Goal: Task Accomplishment & Management: Complete application form

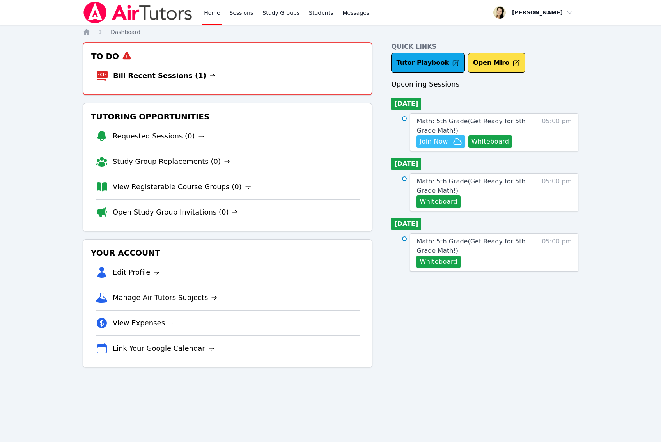
click at [438, 142] on span "Join Now" at bounding box center [433, 141] width 28 height 9
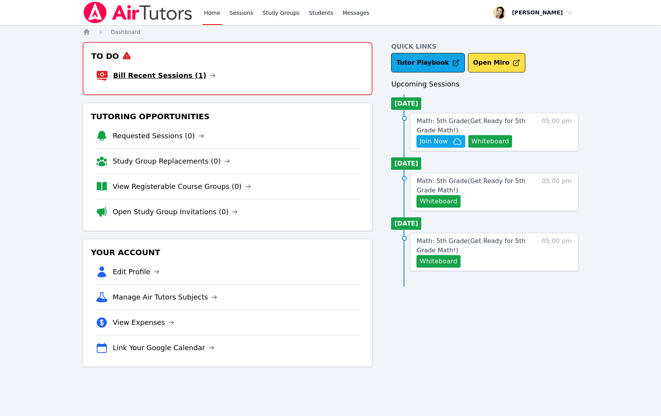
click at [147, 77] on link "Bill Recent Sessions (1)" at bounding box center [164, 75] width 103 height 11
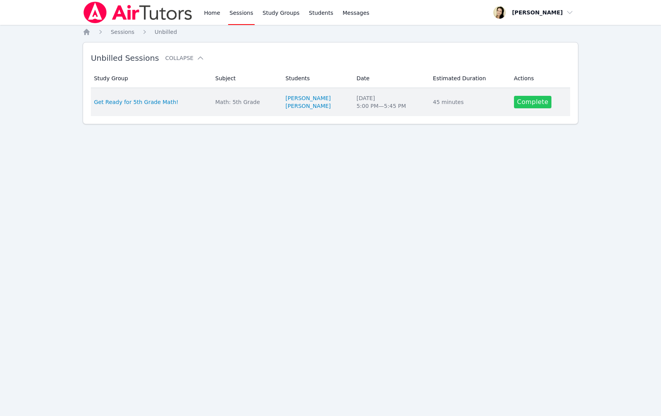
click at [535, 101] on link "Complete" at bounding box center [532, 102] width 37 height 12
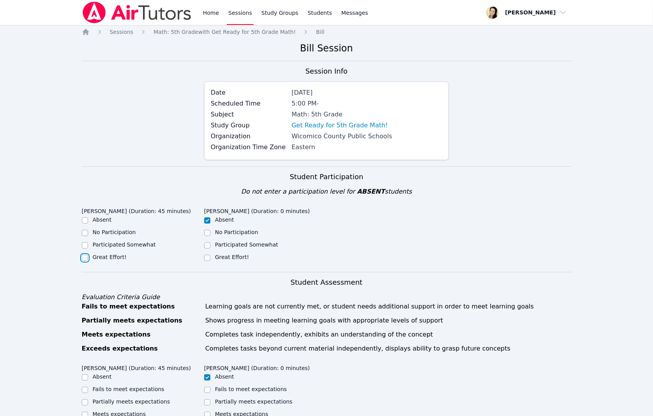
click at [87, 259] on input "Great Effort!" at bounding box center [85, 258] width 6 height 6
checkbox input "true"
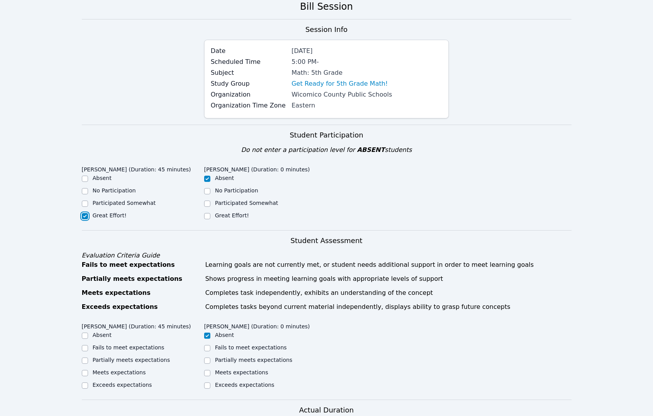
scroll to position [195, 0]
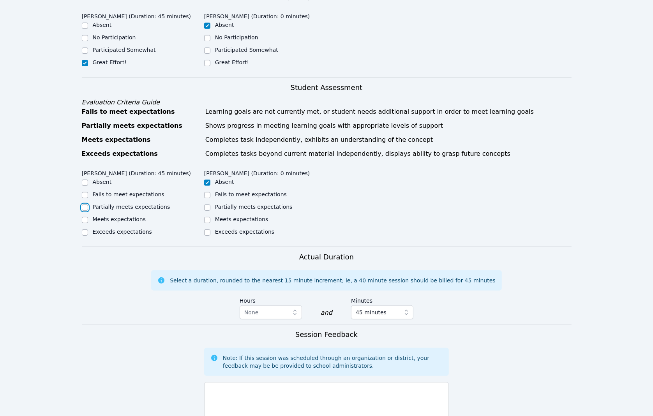
click at [87, 209] on input "Partially meets expectations" at bounding box center [85, 208] width 6 height 6
checkbox input "true"
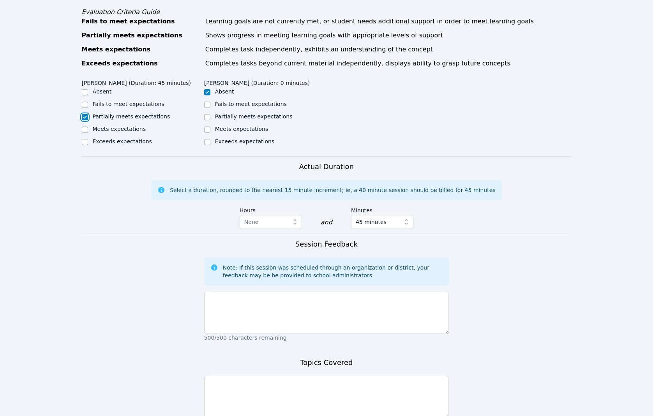
scroll to position [292, 0]
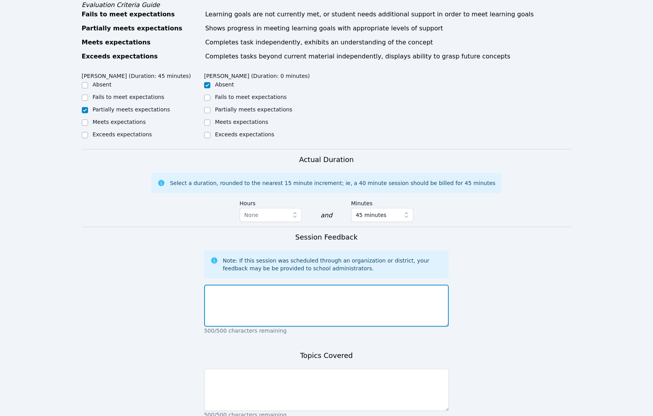
click at [235, 293] on textarea at bounding box center [326, 306] width 245 height 42
paste textarea "After warming up with a bellringer on multiples of 8, arrays, decimals, fractio…"
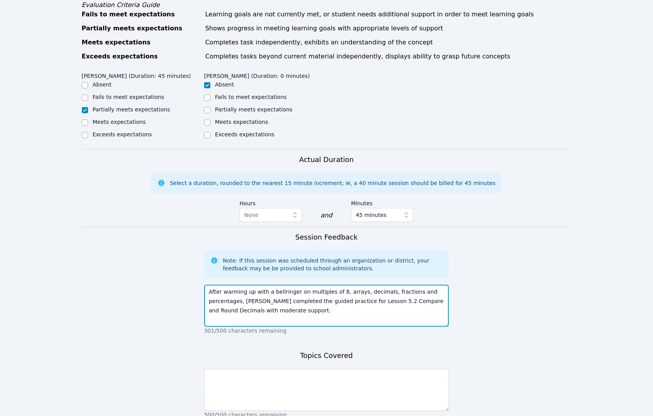
type textarea "After warming up with a bellringer on multiples of 8, arrays, decimals, fractio…"
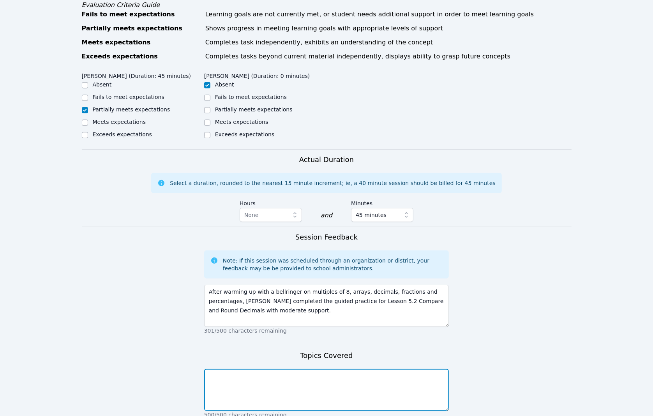
click at [225, 380] on textarea at bounding box center [326, 390] width 245 height 42
paste textarea "Multiples of 8, arrays, decimals, fractions, percentages, rounding, comparing"
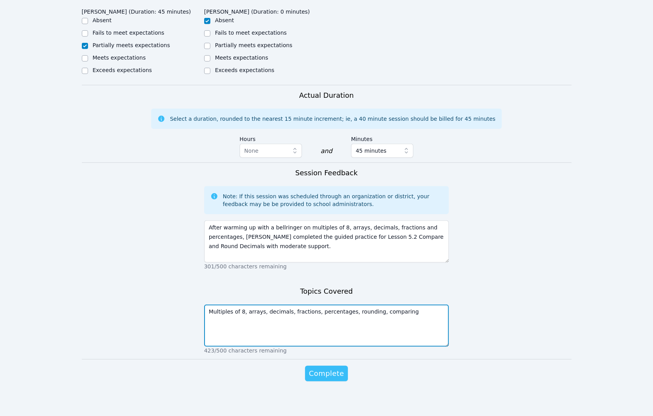
scroll to position [359, 0]
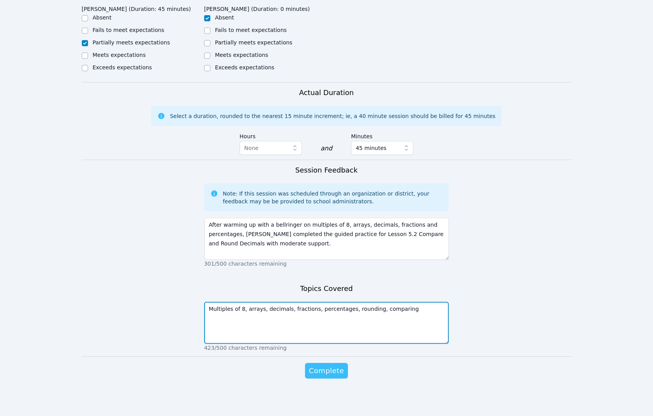
type textarea "Multiples of 8, arrays, decimals, fractions, percentages, rounding, comparing"
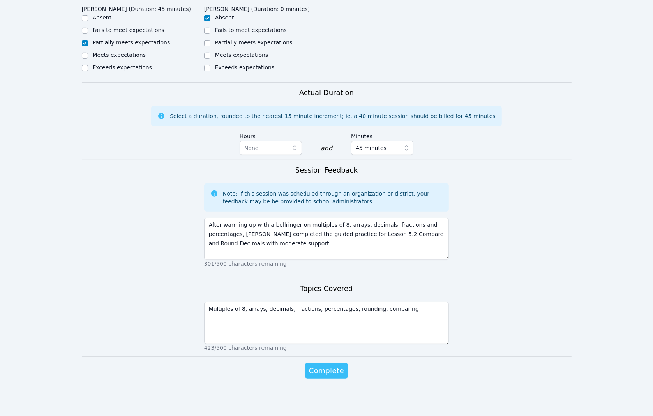
click at [332, 371] on span "Complete" at bounding box center [326, 371] width 35 height 11
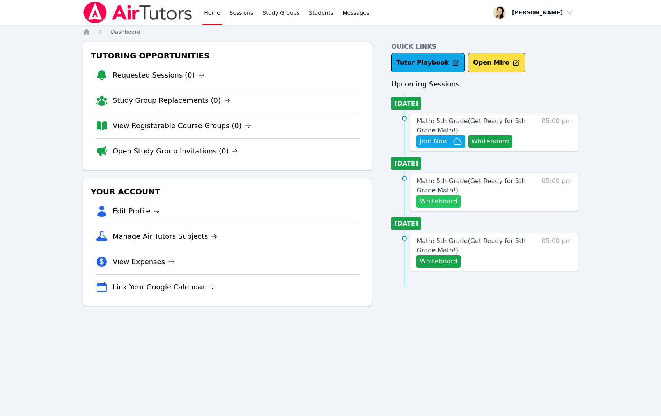
click at [433, 201] on button "Whiteboard" at bounding box center [438, 201] width 44 height 12
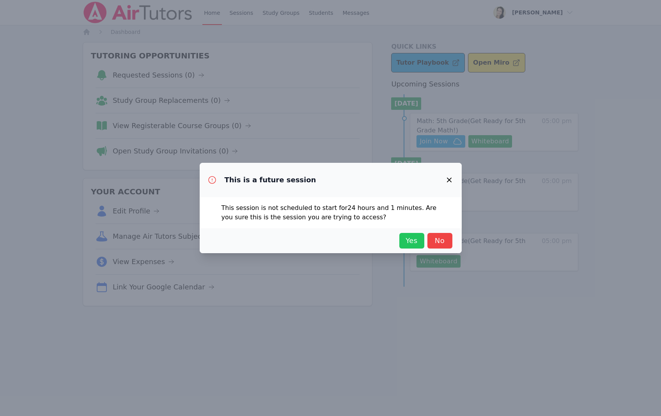
click at [407, 240] on span "Yes" at bounding box center [411, 240] width 17 height 11
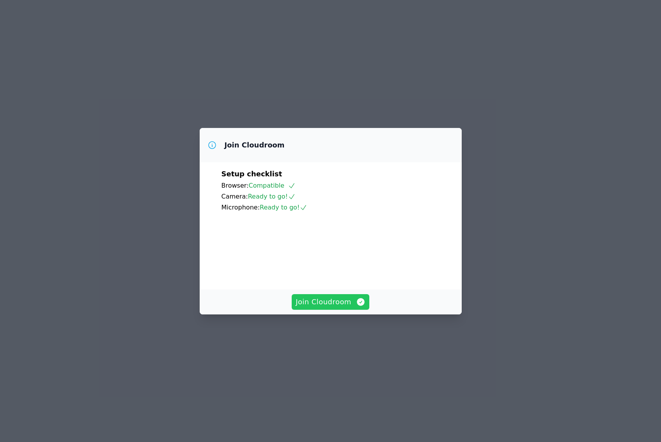
click at [309, 307] on span "Join Cloudroom" at bounding box center [330, 301] width 70 height 11
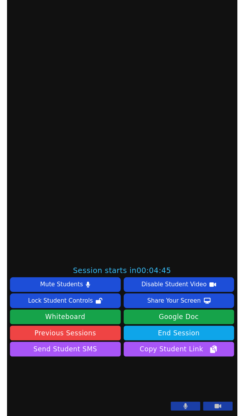
scroll to position [234, 0]
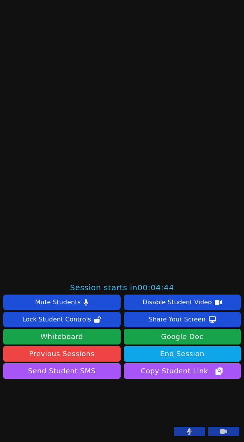
click at [187, 430] on icon at bounding box center [189, 431] width 5 height 6
drag, startPoint x: 217, startPoint y: 431, endPoint x: 220, endPoint y: 435, distance: 4.4
click at [220, 432] on icon at bounding box center [223, 431] width 7 height 5
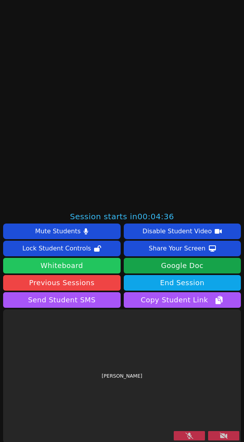
click at [55, 267] on button "Whiteboard" at bounding box center [61, 266] width 117 height 16
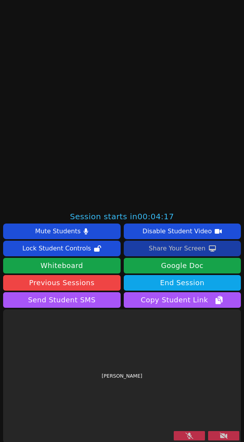
click at [169, 249] on div "Share Your Screen" at bounding box center [177, 248] width 57 height 12
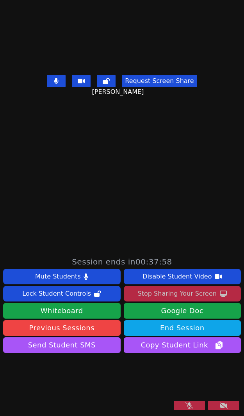
click at [188, 406] on button at bounding box center [188, 405] width 31 height 9
click at [219, 408] on icon at bounding box center [223, 406] width 8 height 6
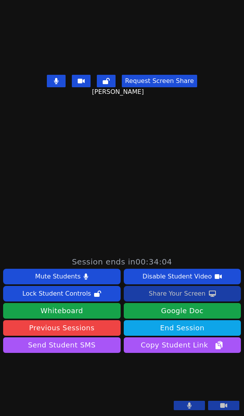
click at [169, 288] on div "Share Your Screen" at bounding box center [177, 294] width 57 height 12
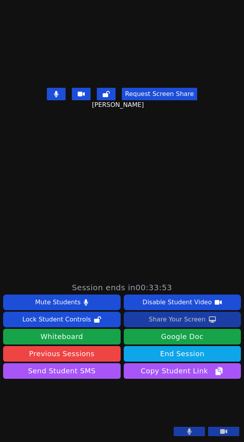
click at [170, 313] on div "Share Your Screen" at bounding box center [177, 319] width 57 height 12
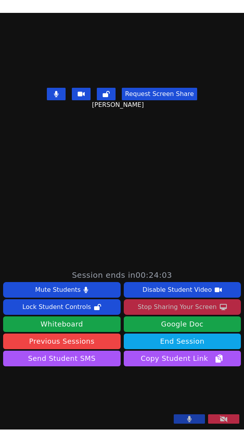
scroll to position [185, 0]
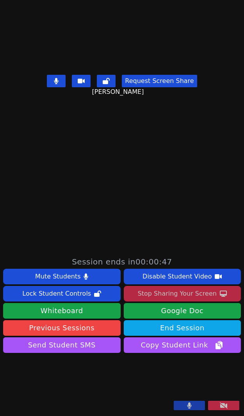
click at [181, 288] on div "Stop Sharing Your Screen" at bounding box center [177, 294] width 79 height 12
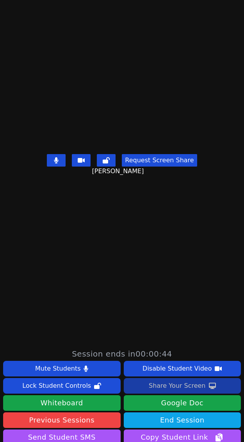
scroll to position [234, 0]
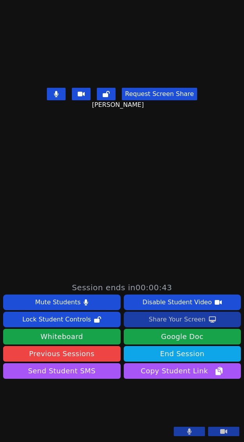
click at [168, 313] on div "Share Your Screen" at bounding box center [177, 319] width 57 height 12
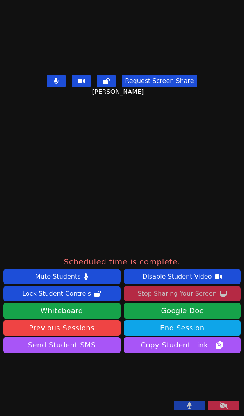
click at [155, 288] on div "Stop Sharing Your Screen" at bounding box center [177, 294] width 79 height 12
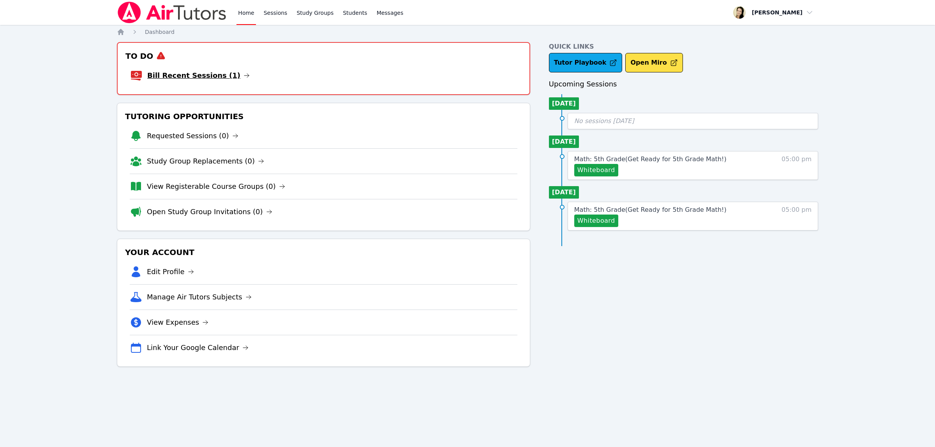
click at [173, 73] on link "Bill Recent Sessions (1)" at bounding box center [198, 75] width 103 height 11
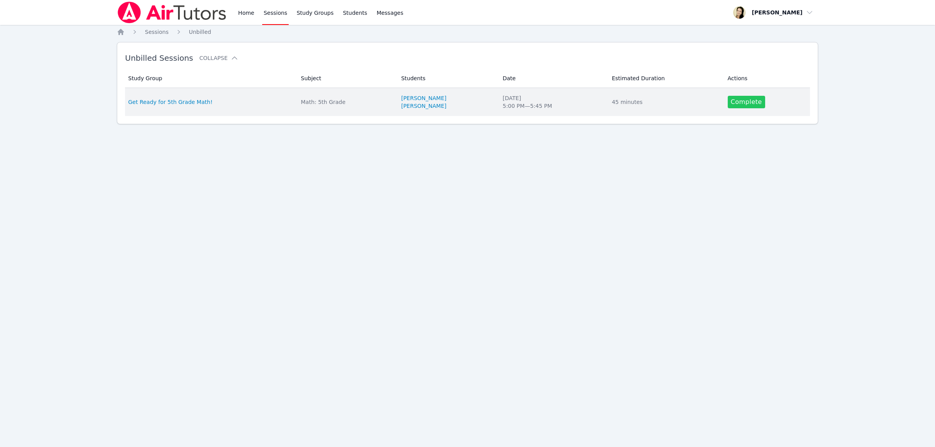
click at [751, 106] on link "Complete" at bounding box center [746, 102] width 37 height 12
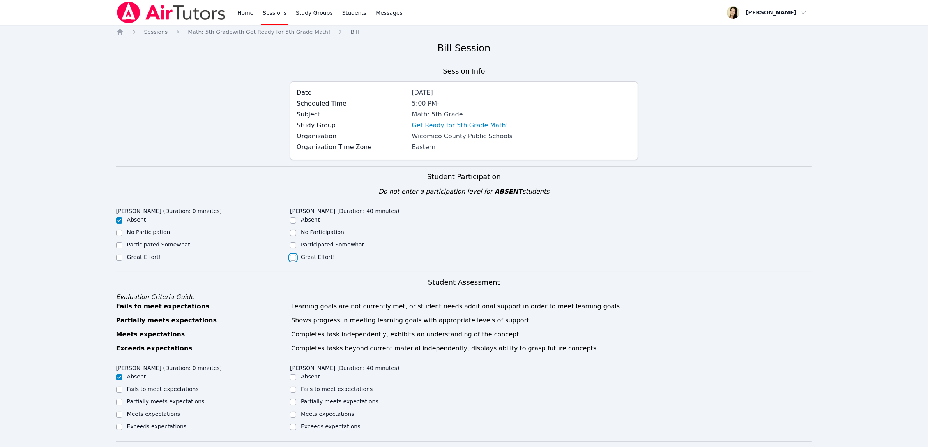
click at [294, 258] on input "Great Effort!" at bounding box center [293, 258] width 6 height 6
checkbox input "true"
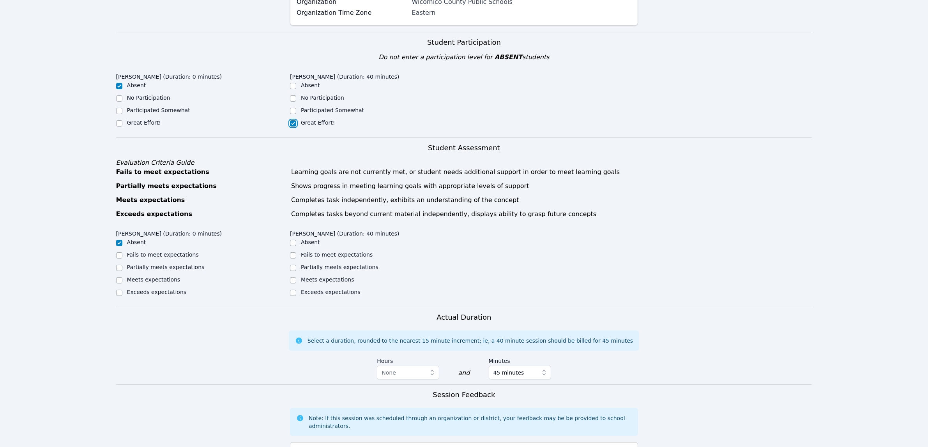
scroll to position [146, 0]
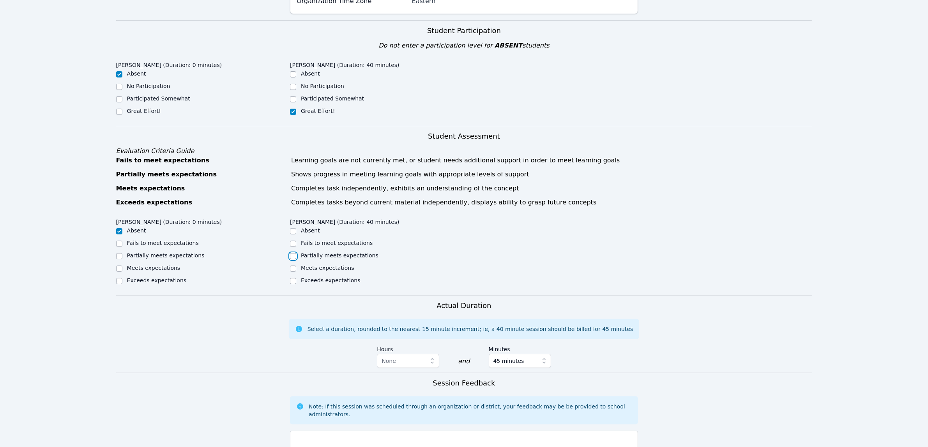
click at [293, 256] on input "Partially meets expectations" at bounding box center [293, 256] width 6 height 6
checkbox input "true"
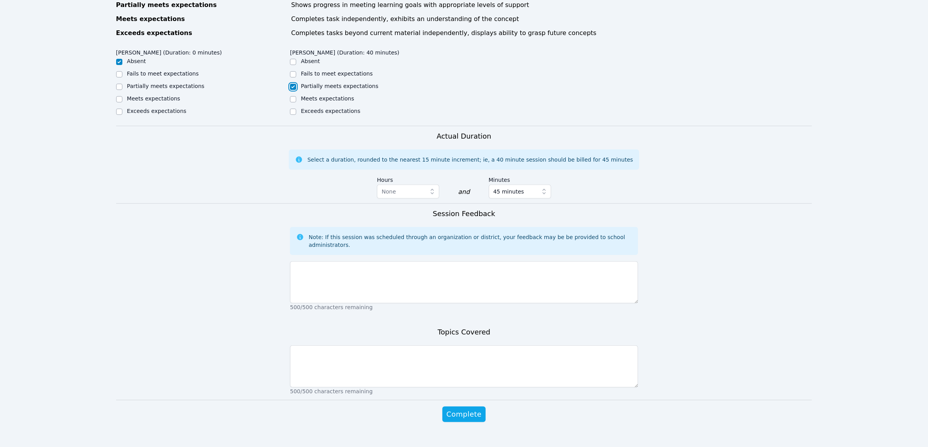
scroll to position [328, 0]
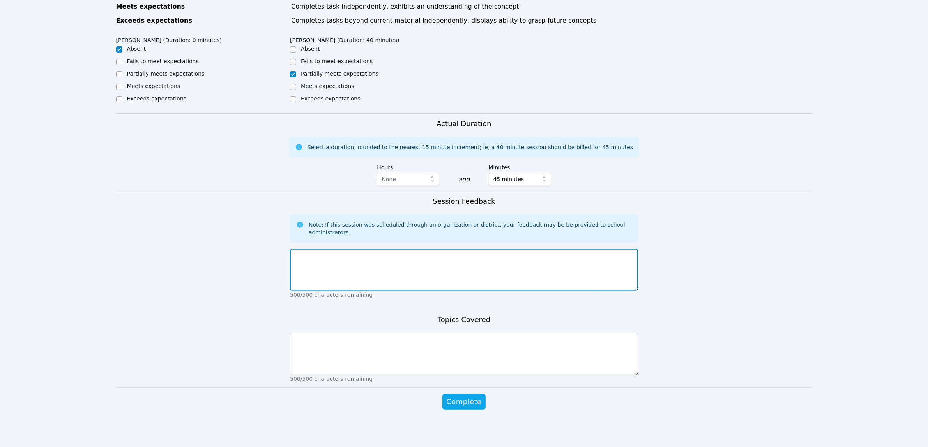
click at [303, 256] on textarea at bounding box center [464, 270] width 348 height 42
paste textarea "After warming up with a bellringer on multiples of 9, arrays, decimals, fractio…"
click at [363, 254] on textarea "After warming up with a bellringer on multiples of 9, arrays, decimals, fractio…" at bounding box center [464, 270] width 348 height 42
type textarea "After warming up with a bell ringer on multiples of 9, arrays, decimals, fracti…"
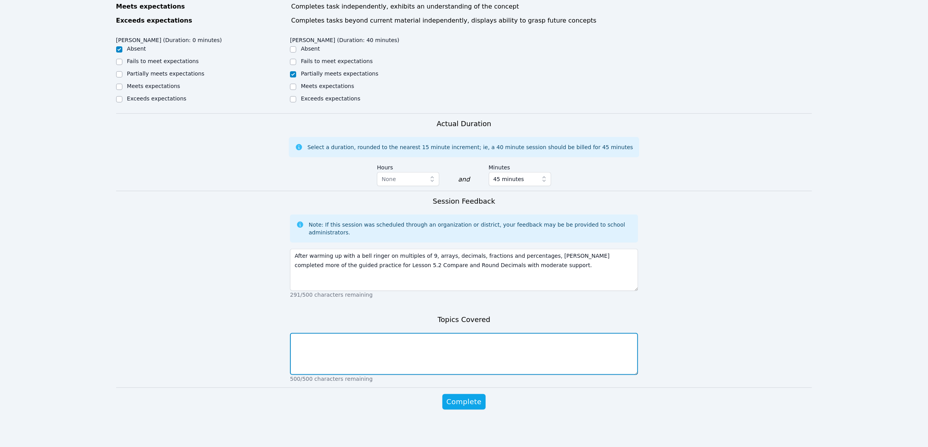
click at [299, 342] on textarea at bounding box center [464, 354] width 348 height 42
click at [308, 344] on textarea at bounding box center [464, 354] width 348 height 42
paste textarea "Multiples of 8, arrays, decimals, fractions, percentages, rounding, comparing"
type textarea "Multiples of 8, arrays, decimals, fractions, percentages, rounding, comparing"
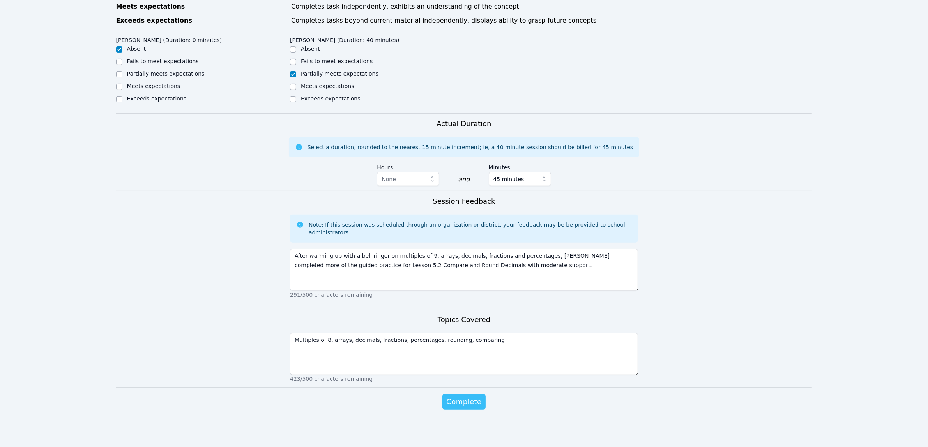
click at [455, 404] on span "Complete" at bounding box center [463, 402] width 35 height 11
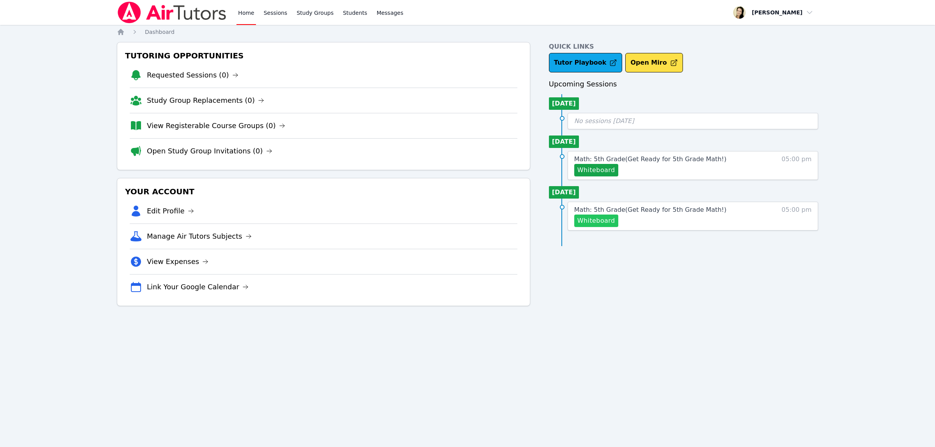
click at [603, 223] on button "Whiteboard" at bounding box center [597, 221] width 44 height 12
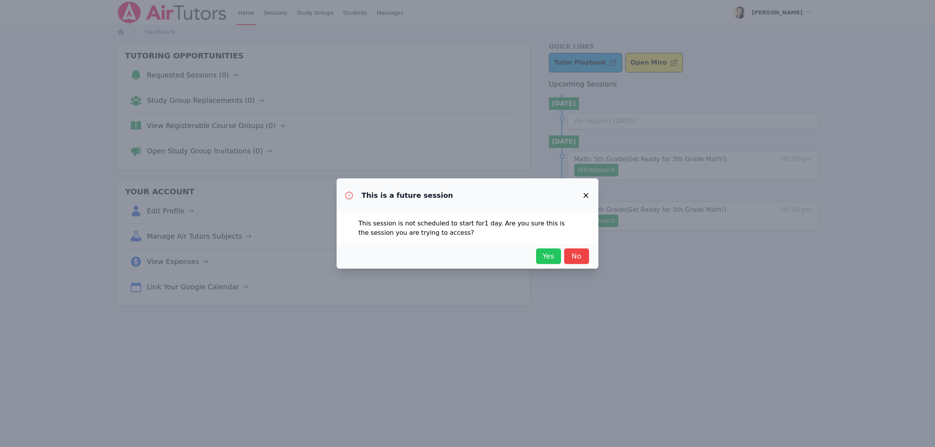
click at [548, 260] on span "Yes" at bounding box center [548, 256] width 17 height 11
